Goal: Task Accomplishment & Management: Manage account settings

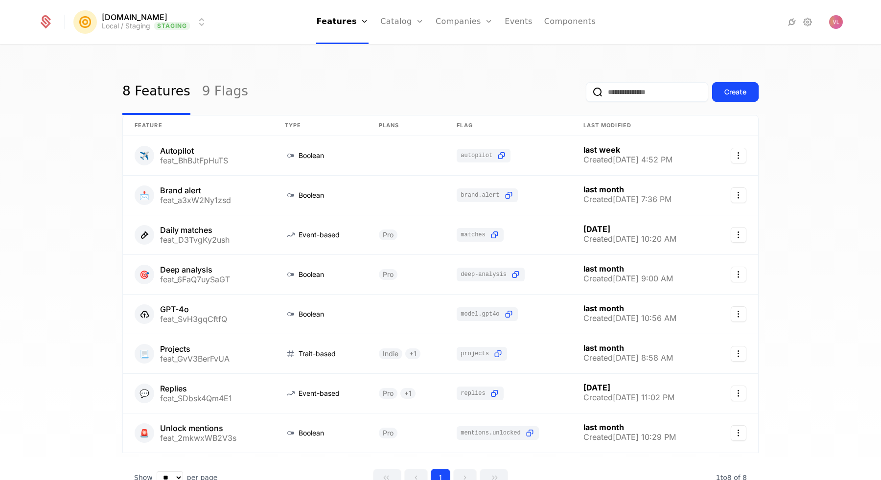
click at [172, 23] on html "[DOMAIN_NAME] Local / Staging Staging Features Features Flags Catalog Plans Add…" at bounding box center [440, 240] width 881 height 480
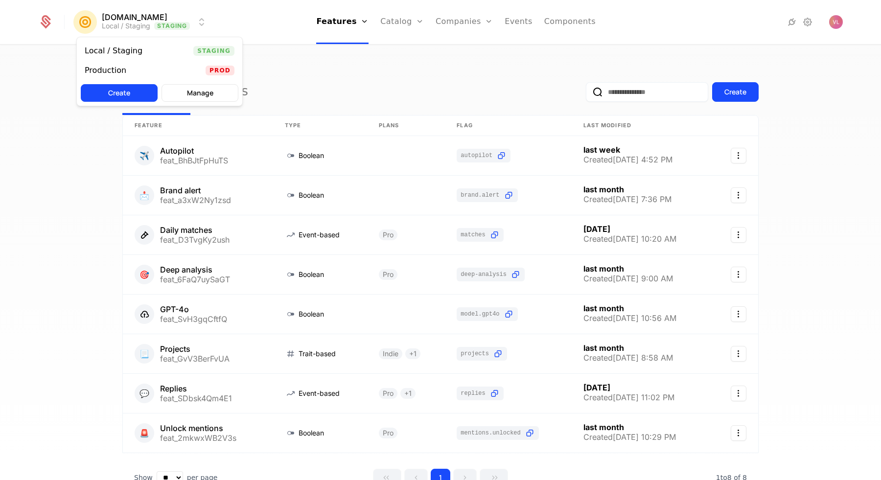
click at [139, 78] on div "Production Prod" at bounding box center [159, 71] width 165 height 20
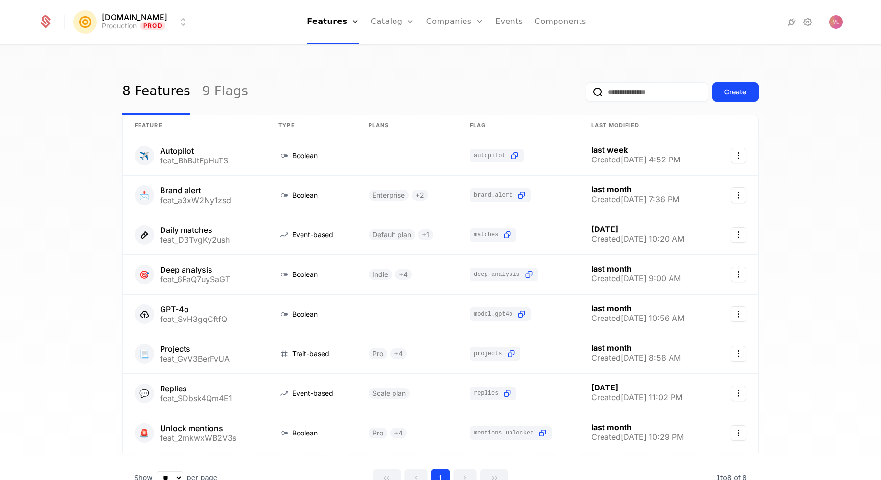
click at [409, 99] on link "Configuration" at bounding box center [408, 95] width 50 height 8
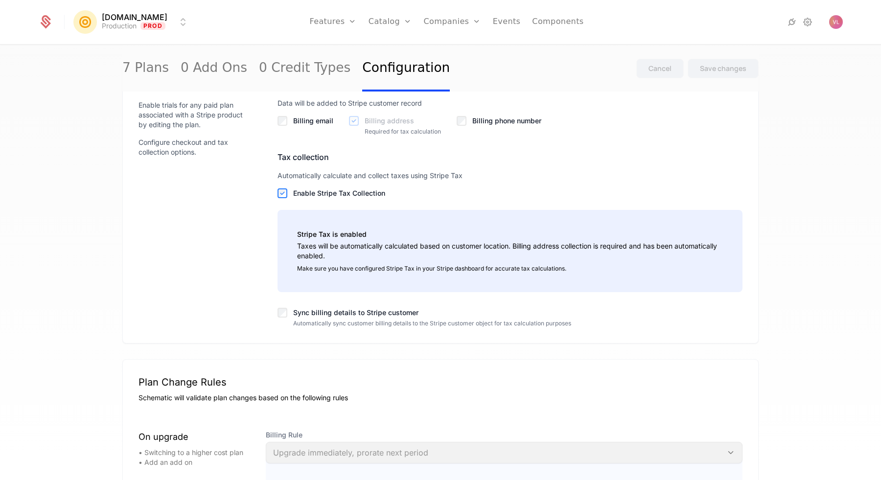
scroll to position [895, 0]
click at [331, 319] on label "Sync billing details to Stripe customer" at bounding box center [517, 314] width 449 height 10
click at [717, 60] on button "Save changes" at bounding box center [722, 69] width 71 height 20
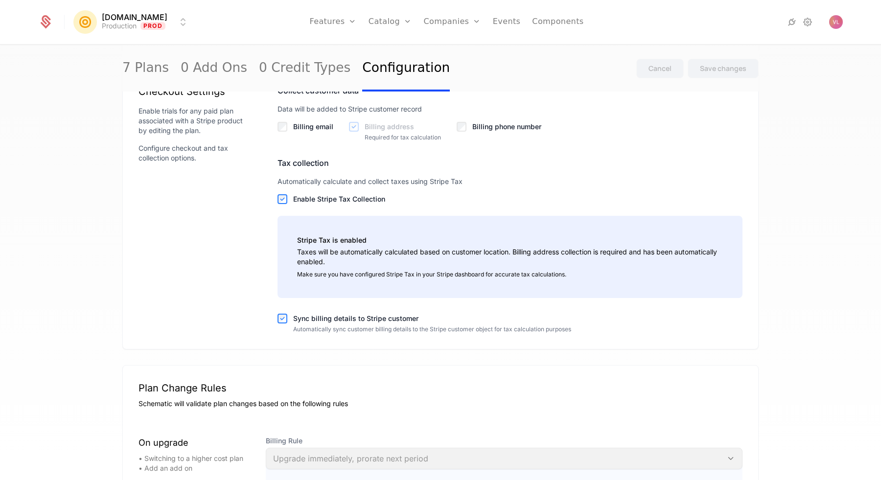
scroll to position [907, 0]
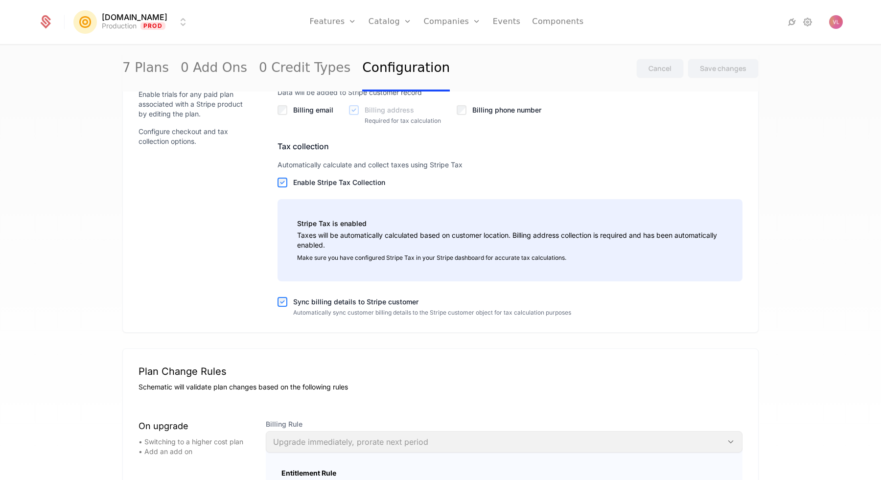
click at [336, 187] on label "Enable Stripe Tax Collection" at bounding box center [517, 183] width 449 height 10
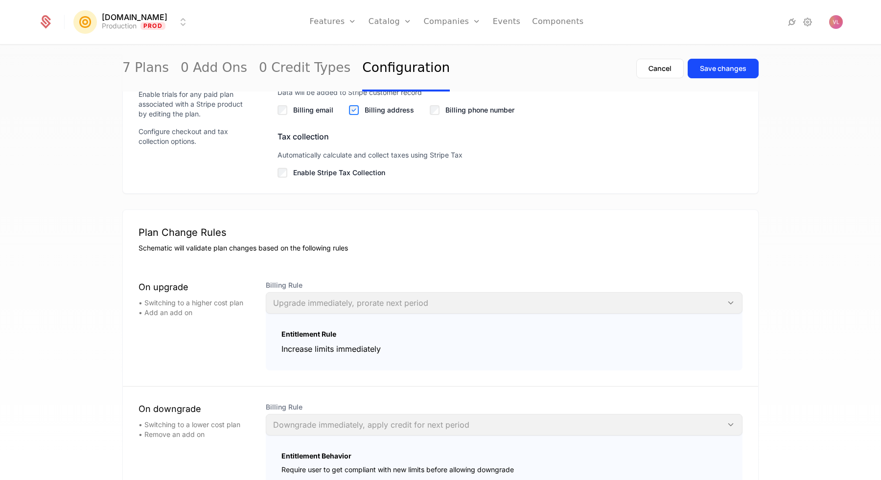
click at [733, 74] on button "Save changes" at bounding box center [722, 69] width 71 height 20
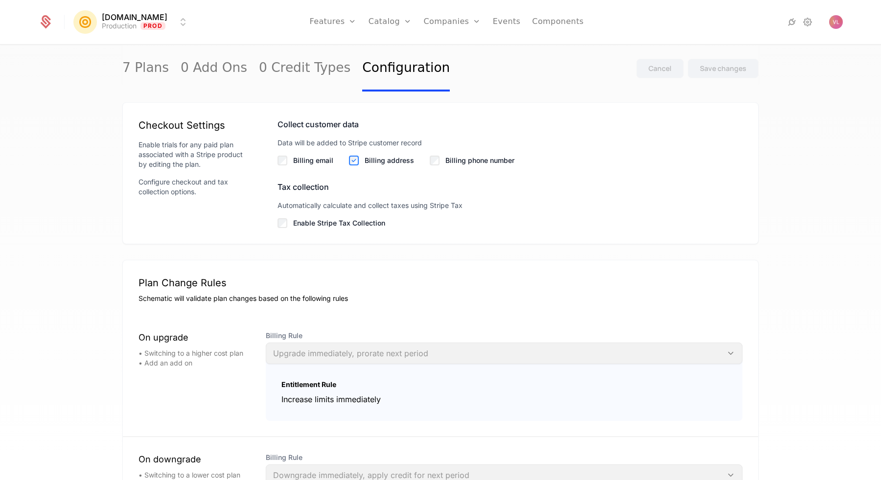
scroll to position [890, 0]
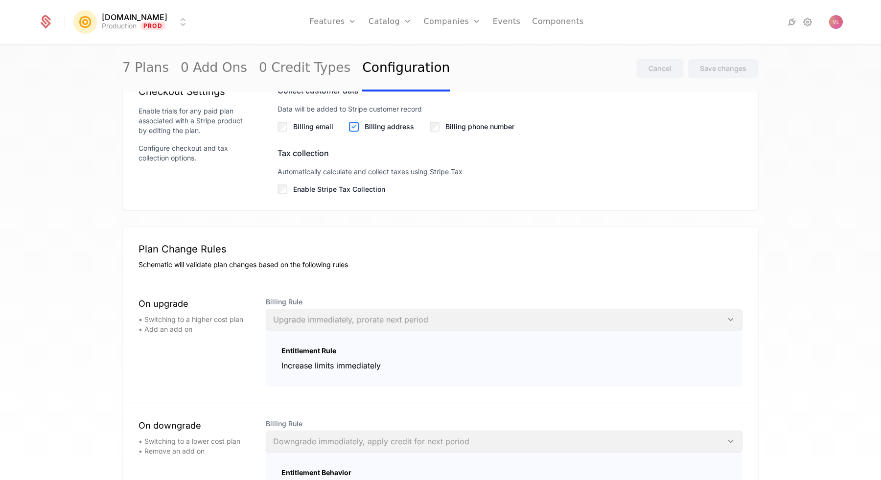
click at [293, 194] on label "Enable Stripe Tax Collection" at bounding box center [517, 189] width 449 height 10
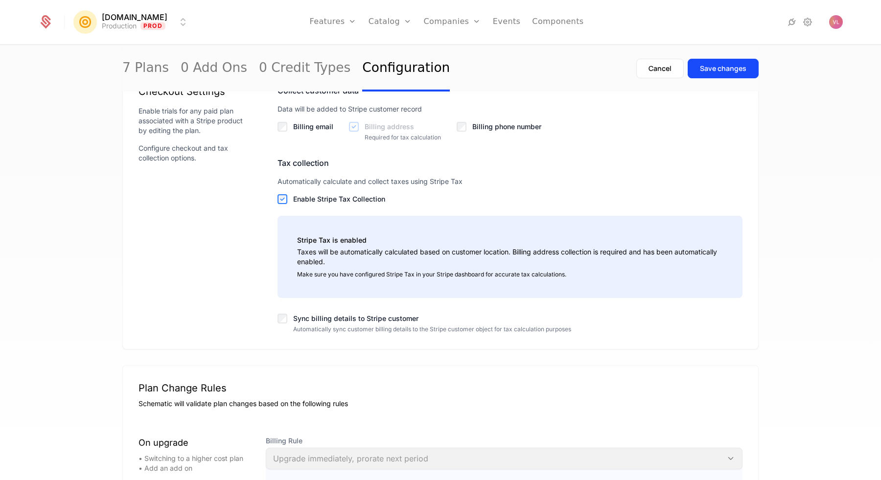
click at [277, 333] on div "Tax collection Automatically calculate and collect taxes using Stripe Tax Enabl…" at bounding box center [509, 245] width 465 height 176
click at [293, 323] on label "Sync billing details to Stripe customer" at bounding box center [517, 319] width 449 height 10
click at [715, 70] on div "Save changes" at bounding box center [723, 69] width 46 height 10
click at [343, 323] on label "Sync billing details to Stripe customer" at bounding box center [517, 319] width 449 height 10
click at [704, 71] on div "Save changes" at bounding box center [723, 69] width 46 height 10
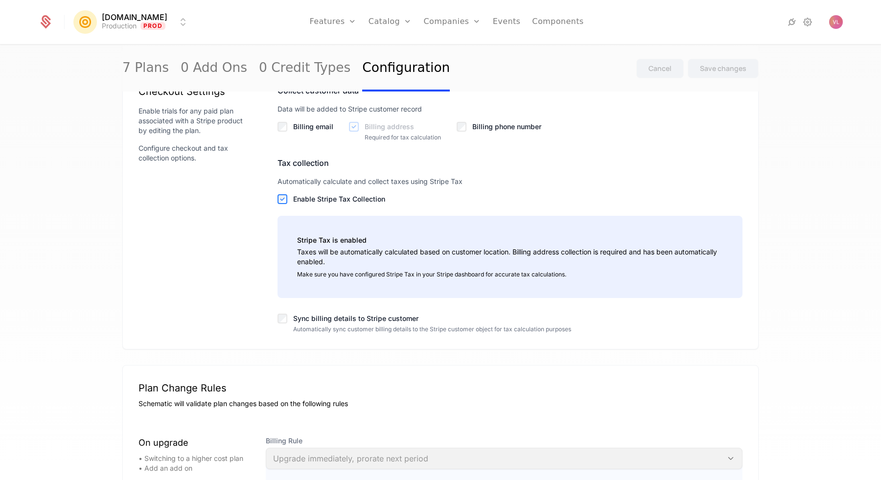
click at [362, 323] on label "Sync billing details to Stripe customer" at bounding box center [517, 319] width 449 height 10
click at [716, 64] on div "Save changes" at bounding box center [723, 69] width 46 height 10
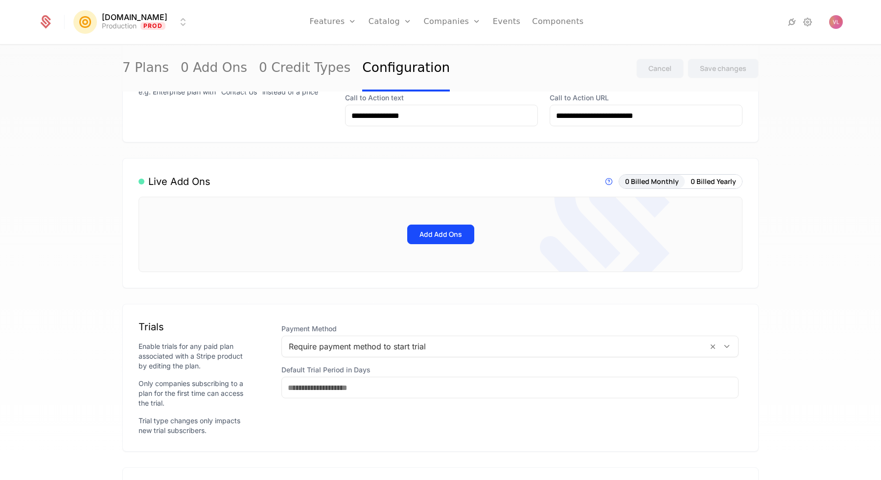
scroll to position [0, 0]
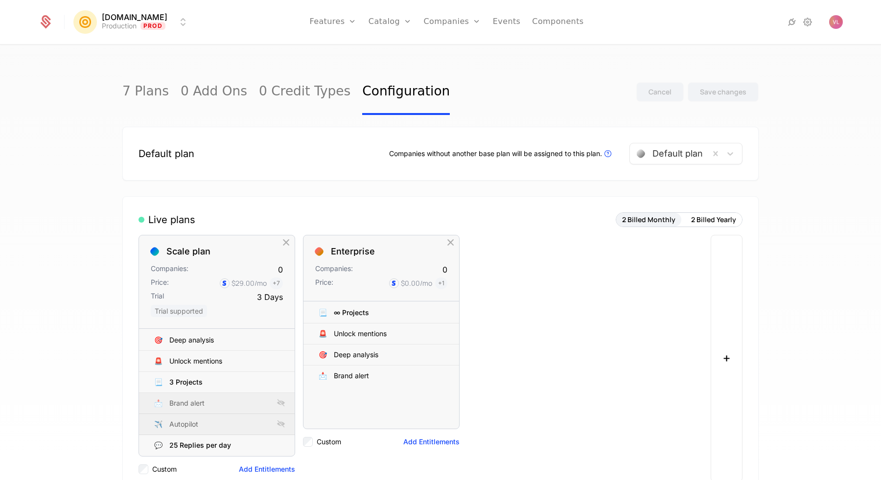
click at [821, 137] on div "7 Plans 0 Add Ons 0 Credit Types Configuration Cancel Save changes Default plan…" at bounding box center [440, 266] width 881 height 440
